Goal: Navigation & Orientation: Find specific page/section

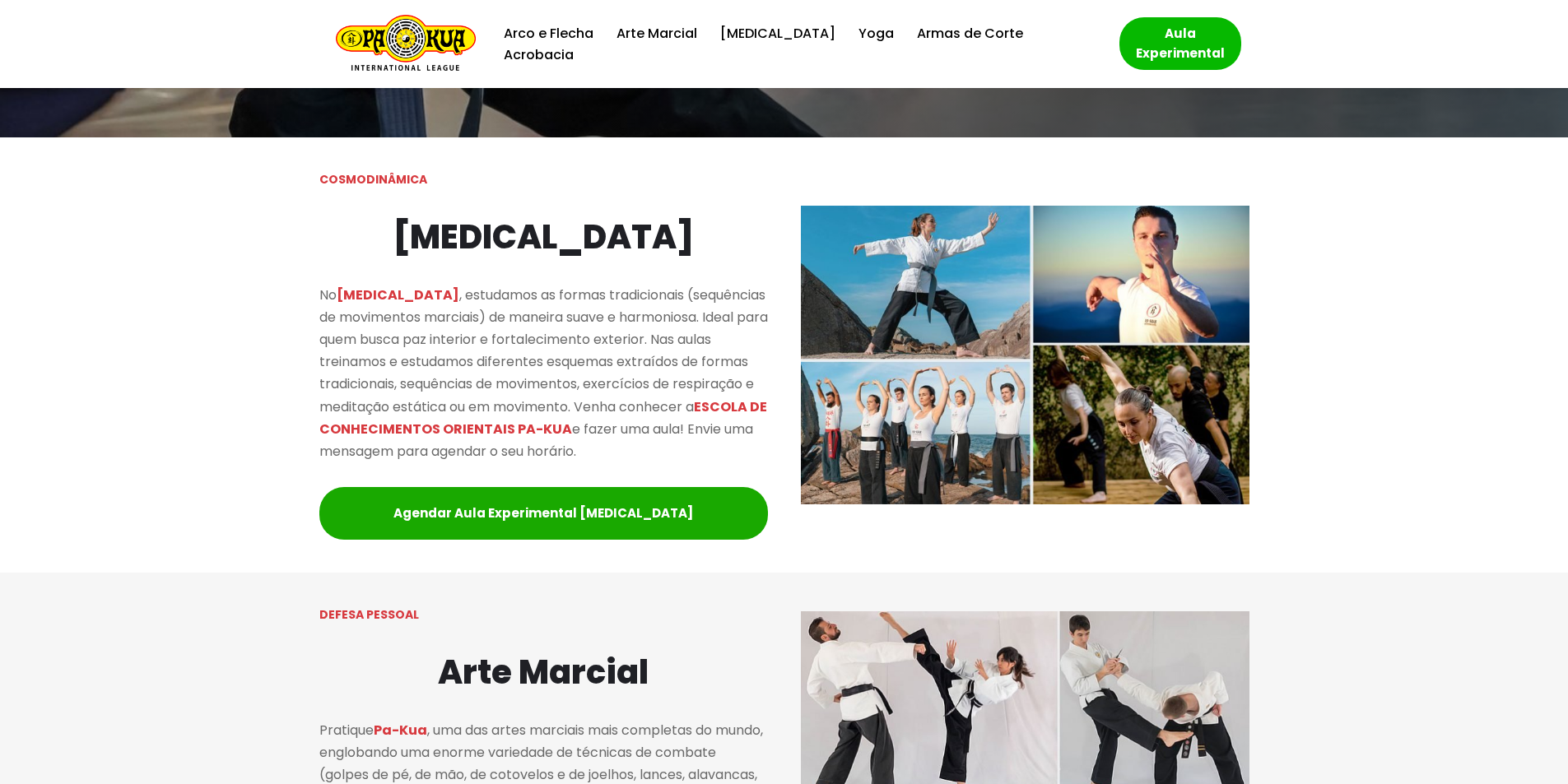
scroll to position [575, 0]
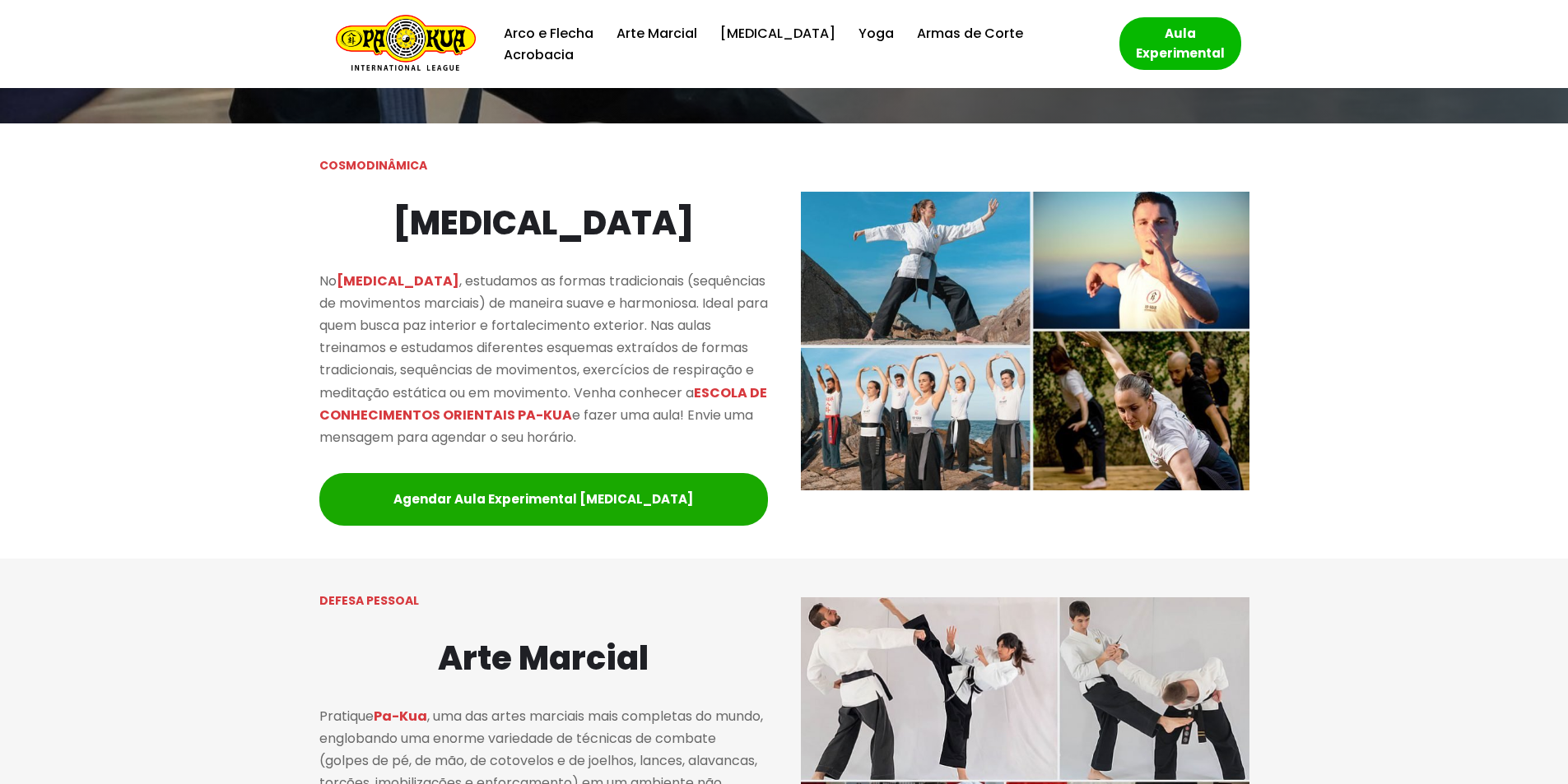
click at [145, 403] on div at bounding box center [784, 341] width 1568 height 435
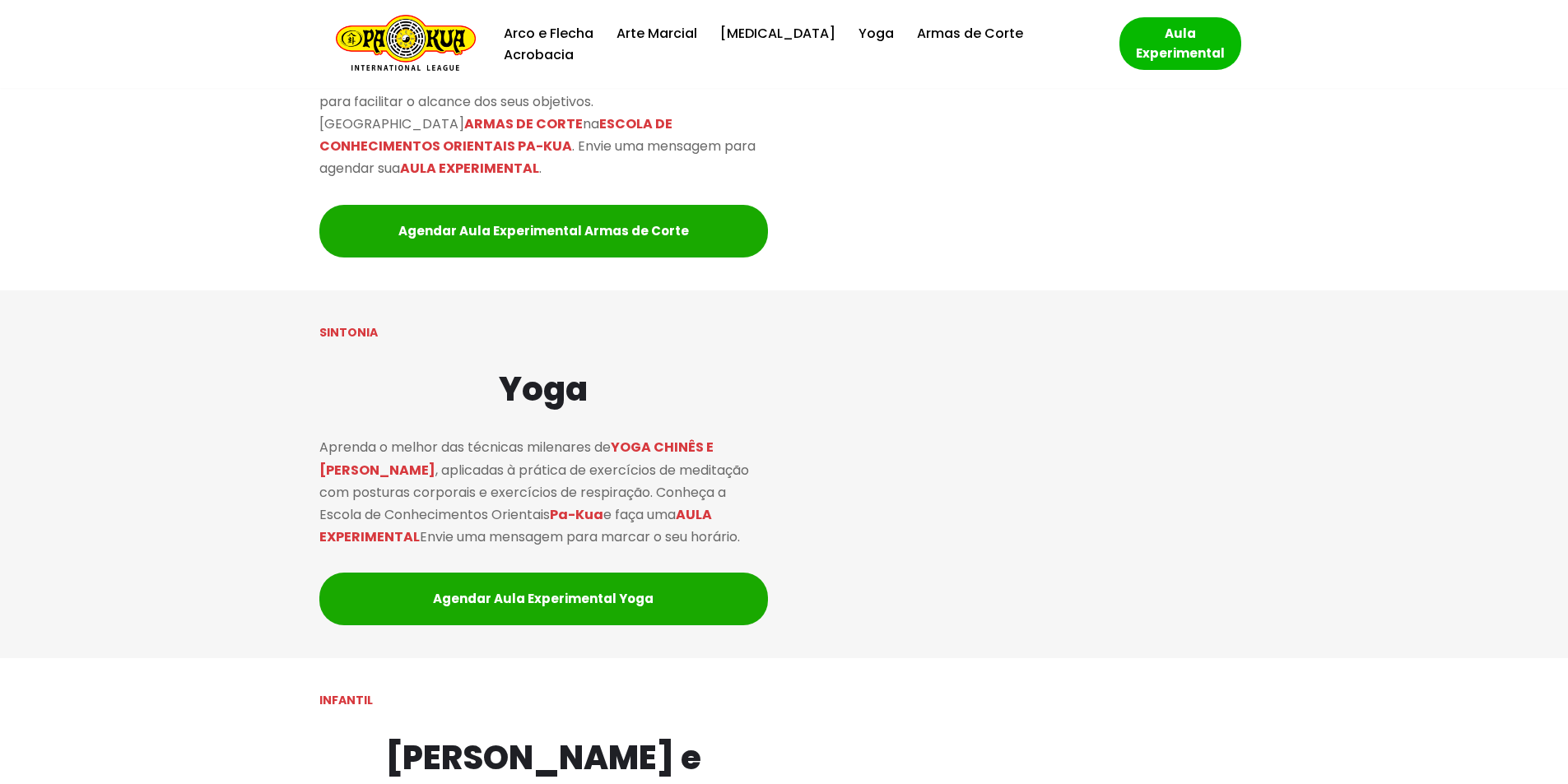
scroll to position [2468, 0]
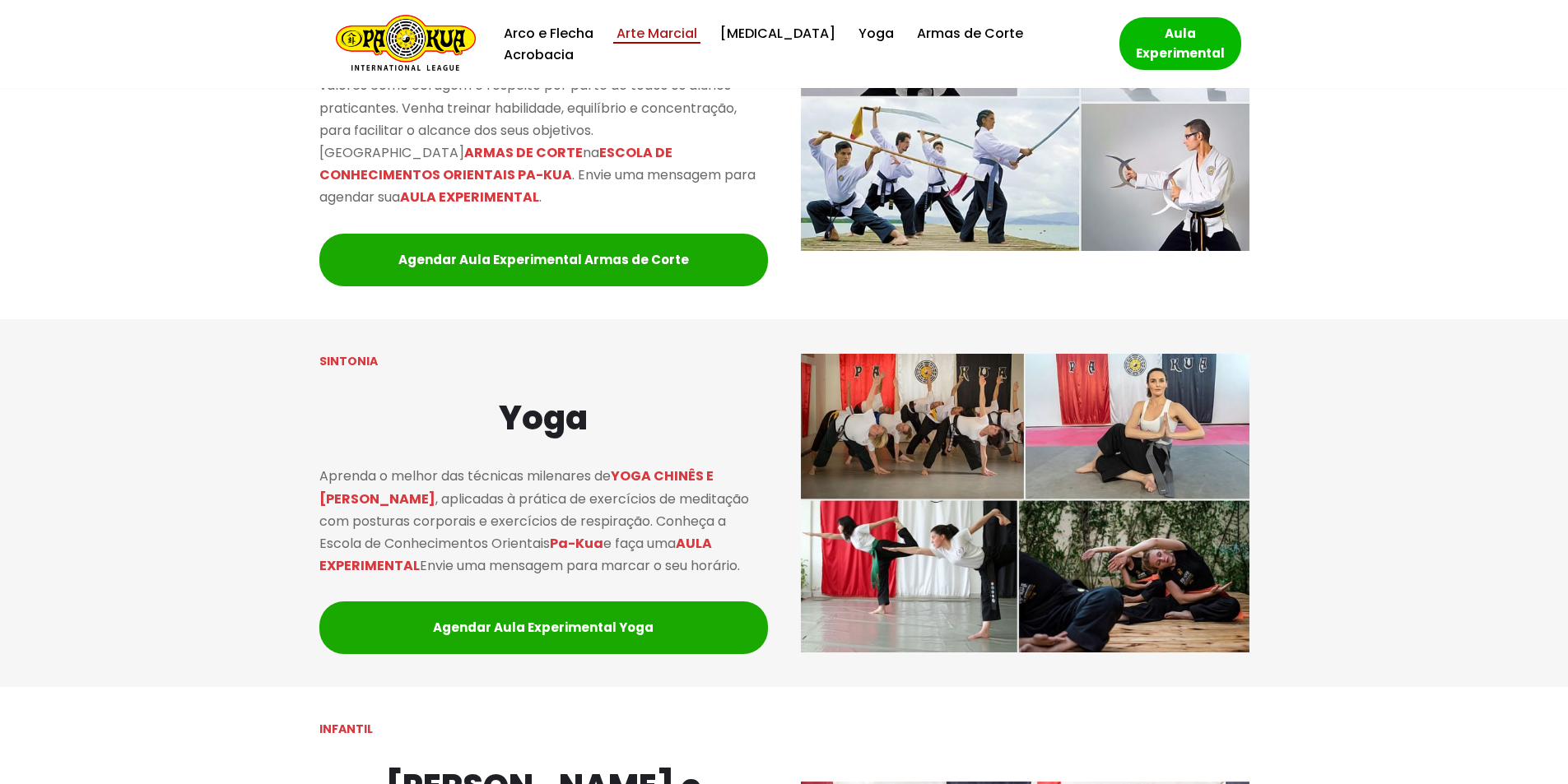
click at [658, 44] on link "Arte Marcial" at bounding box center [656, 33] width 80 height 23
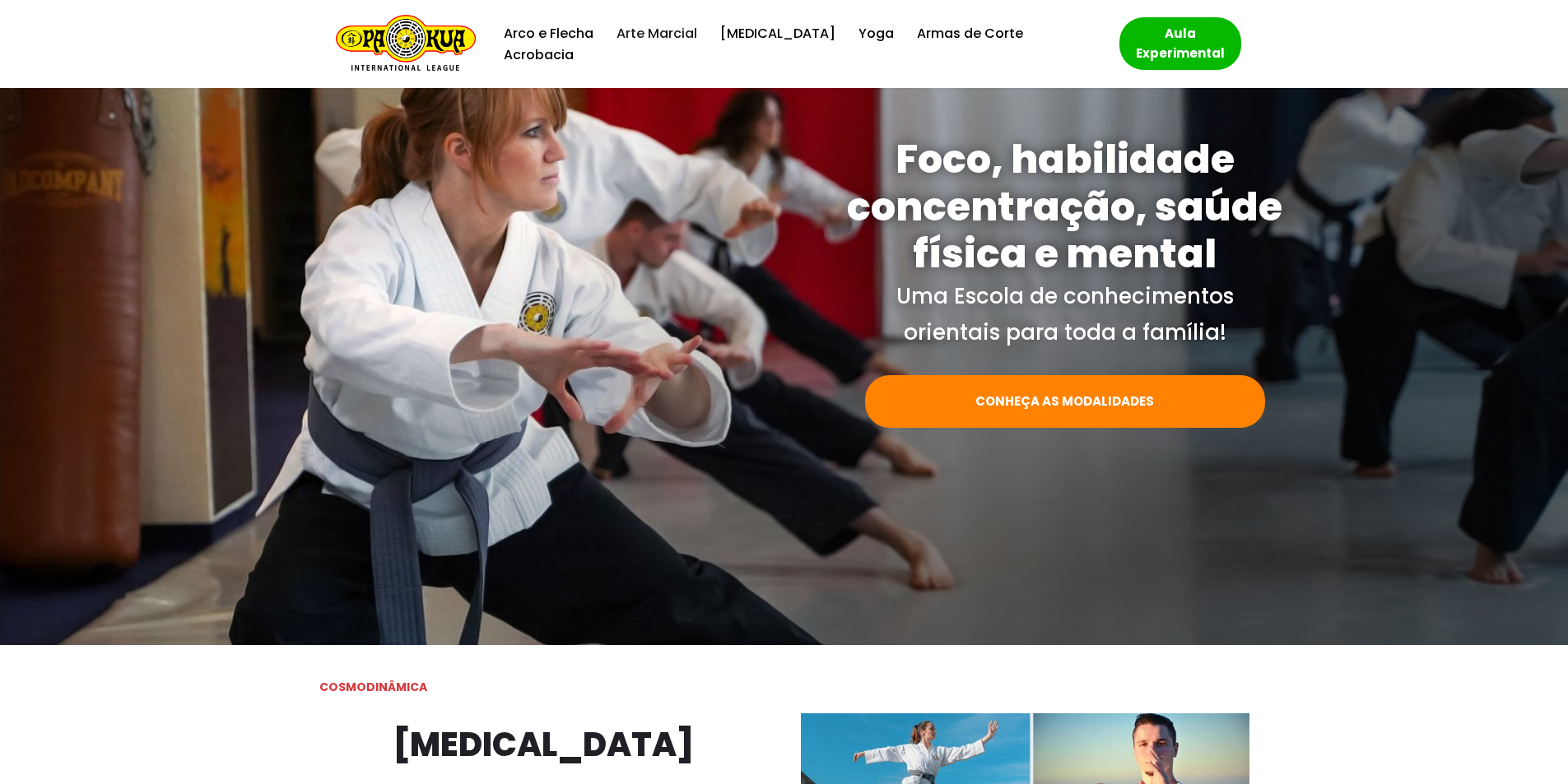
scroll to position [0, 0]
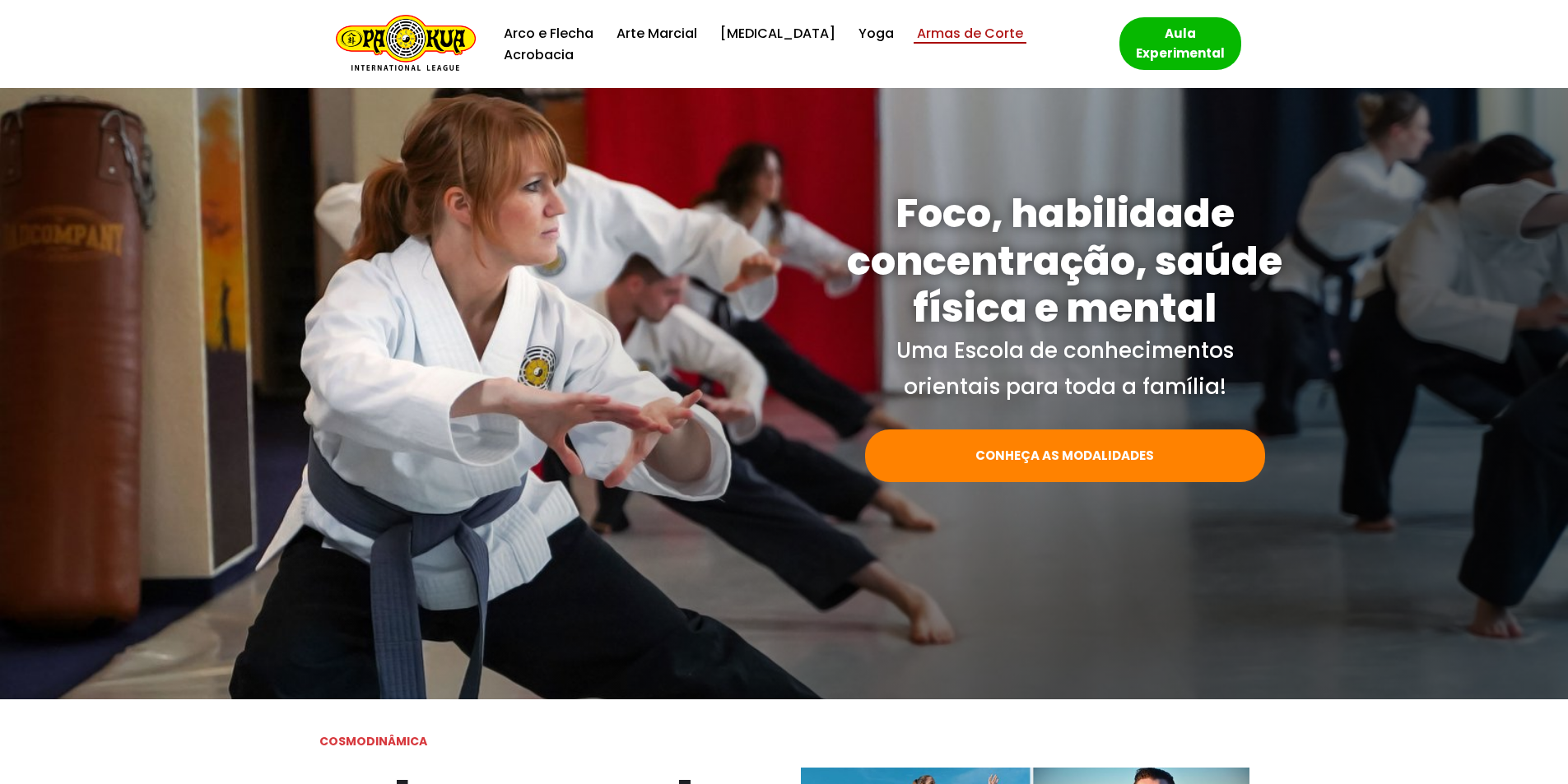
click at [916, 44] on link "Armas de Corte" at bounding box center [969, 33] width 106 height 23
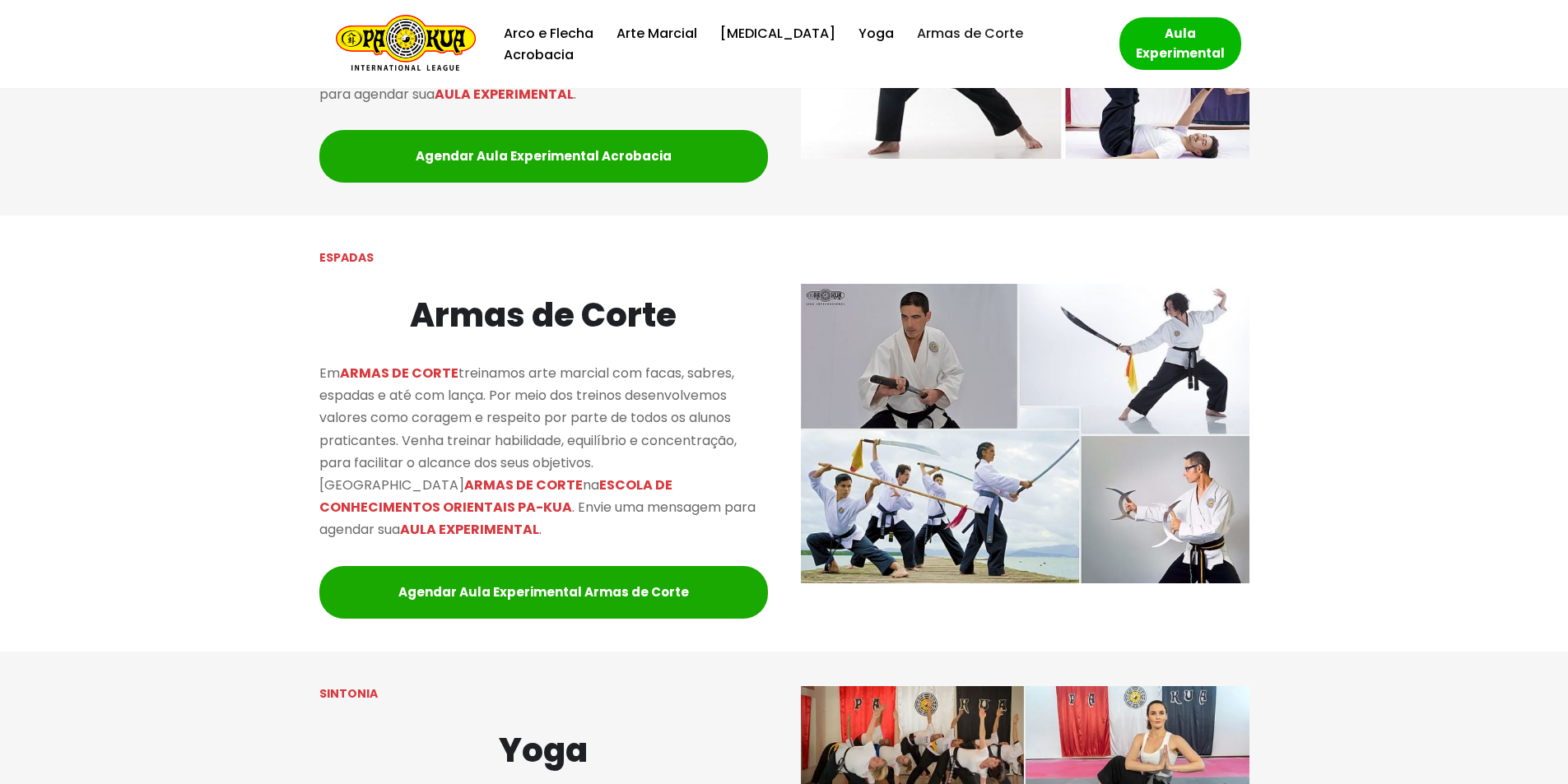
scroll to position [2350, 0]
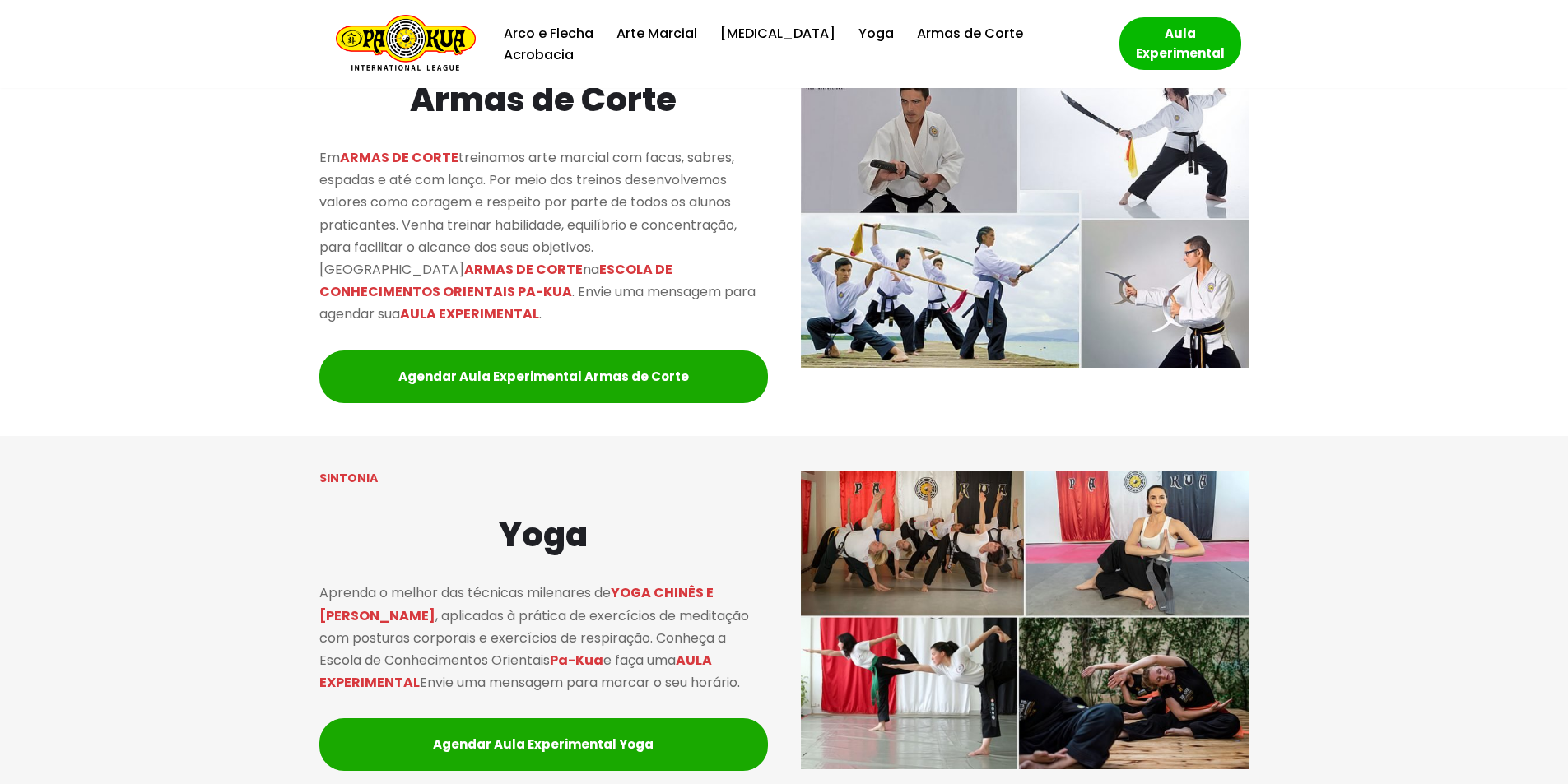
click at [48, 436] on div at bounding box center [784, 621] width 1568 height 369
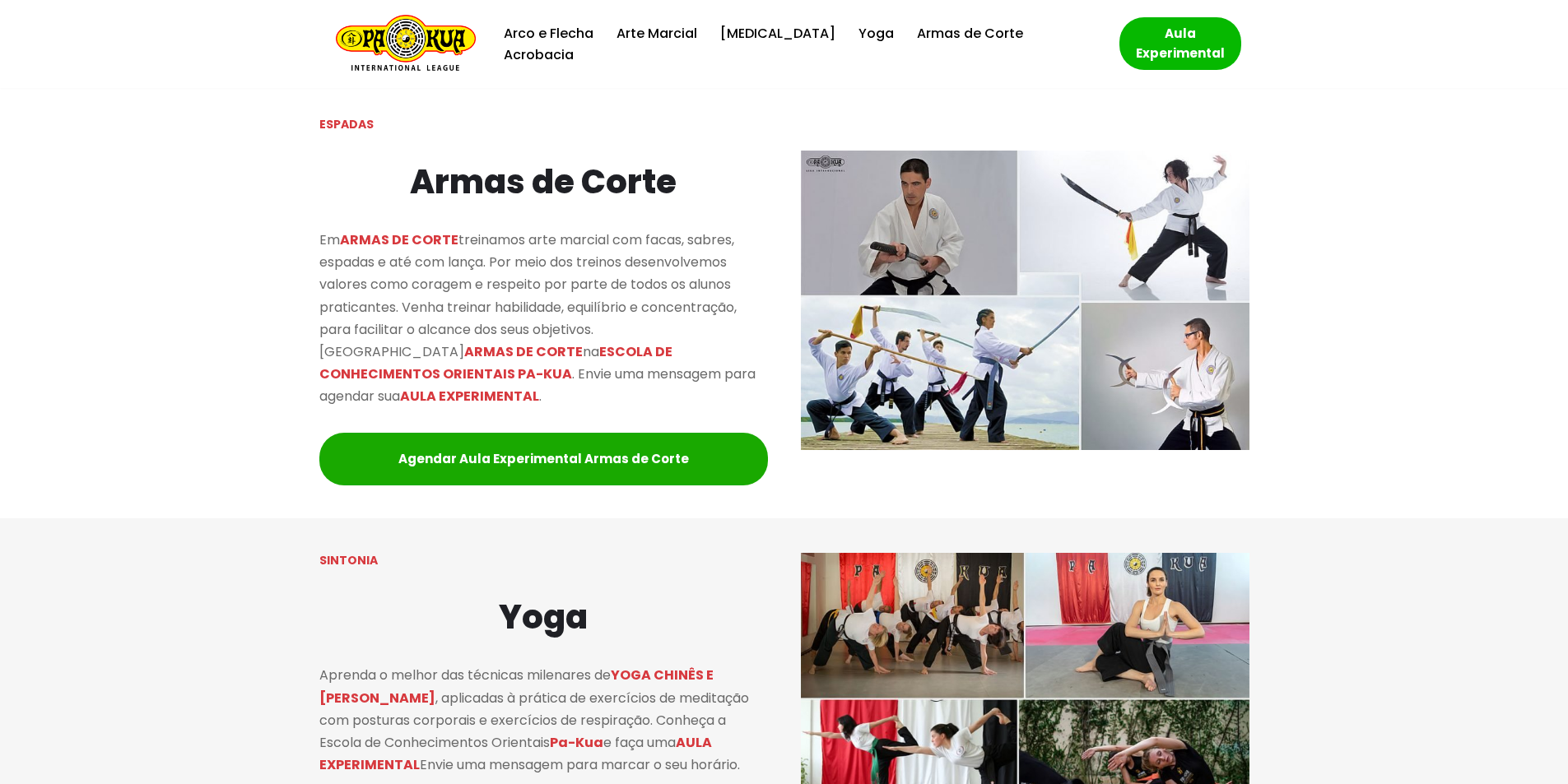
click at [153, 388] on div at bounding box center [784, 300] width 1568 height 435
click at [164, 437] on div at bounding box center [784, 300] width 1568 height 435
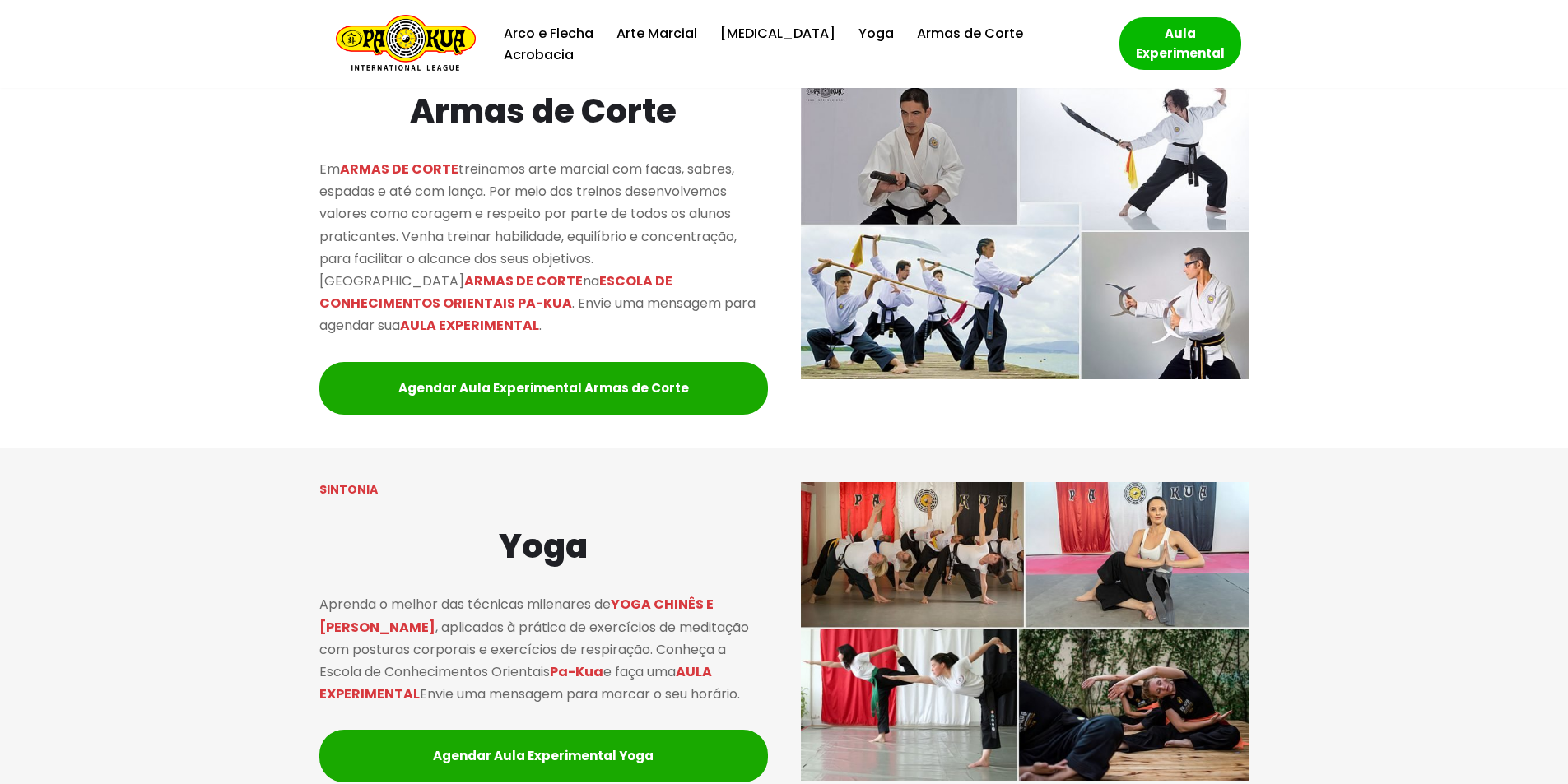
scroll to position [2433, 0]
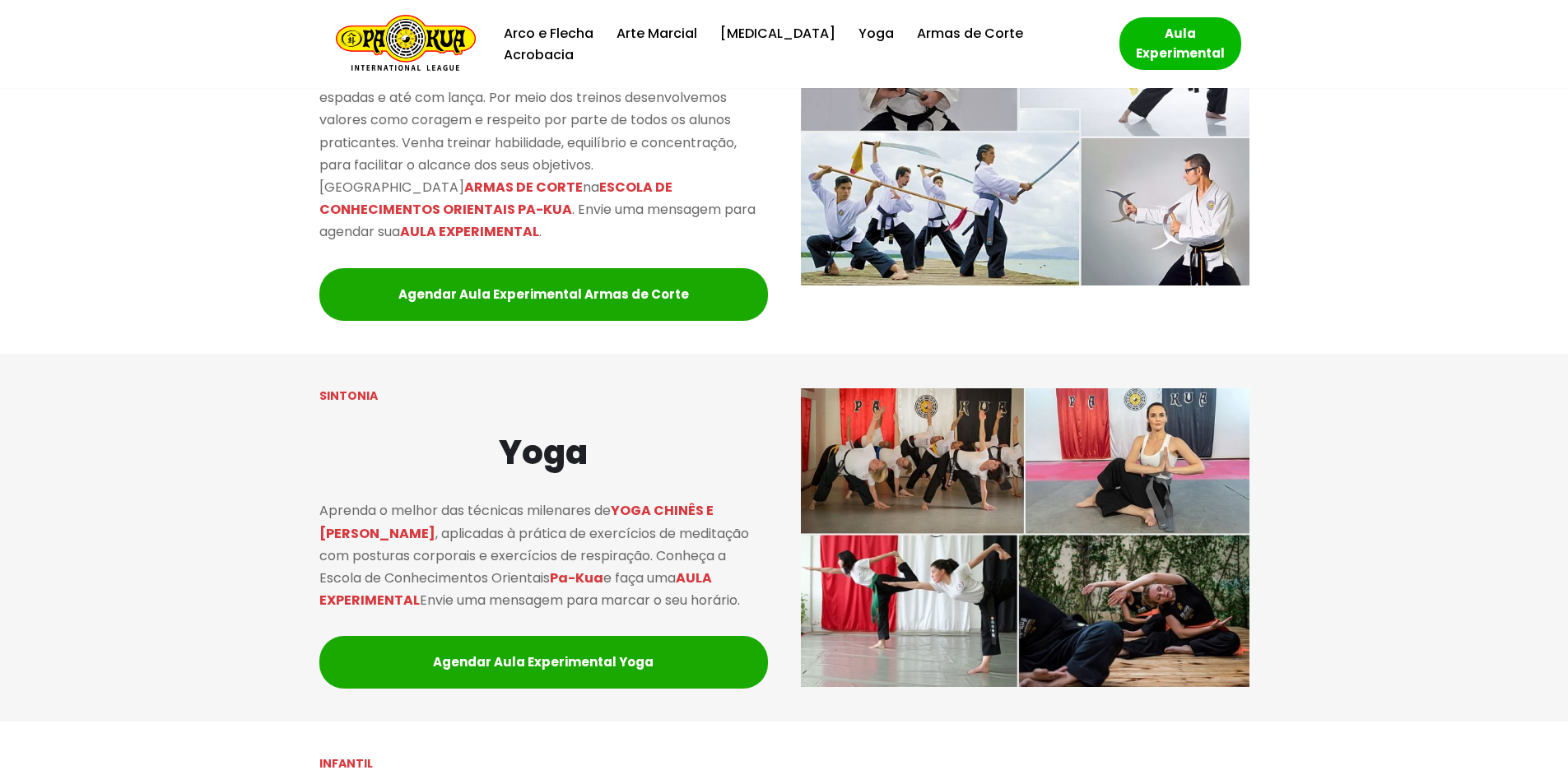
click at [198, 354] on div at bounding box center [784, 538] width 1568 height 369
